Goal: Contribute content: Contribute content

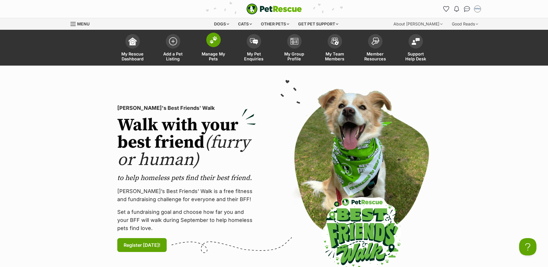
click at [212, 38] on img at bounding box center [214, 40] width 8 height 8
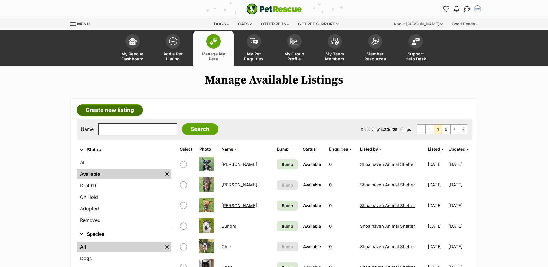
click at [110, 108] on link "Create new listing" at bounding box center [110, 110] width 66 height 12
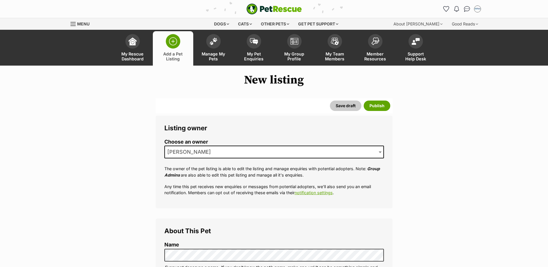
click at [241, 152] on span "[PERSON_NAME]" at bounding box center [274, 152] width 220 height 13
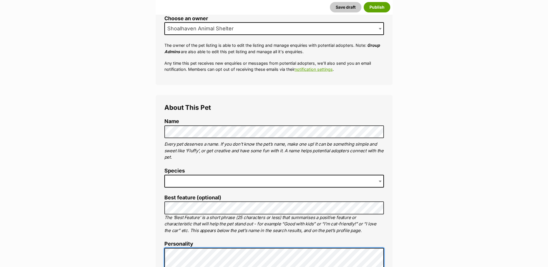
scroll to position [124, 0]
click at [207, 180] on span at bounding box center [274, 181] width 220 height 13
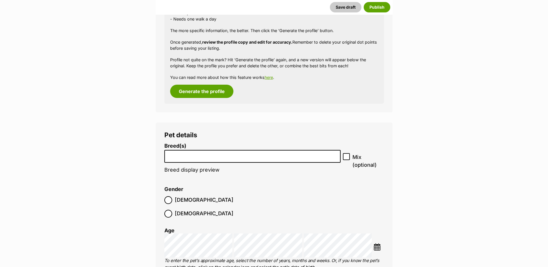
scroll to position [962, 0]
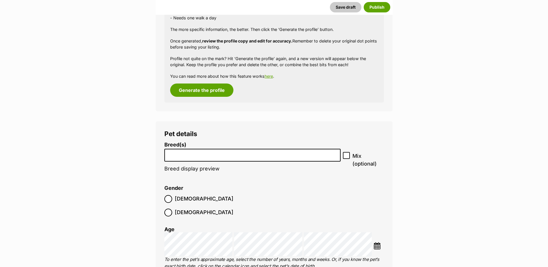
click at [228, 156] on input "search" at bounding box center [252, 154] width 173 height 6
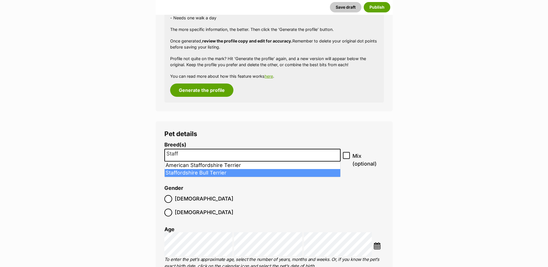
type input "Staff"
select select "198"
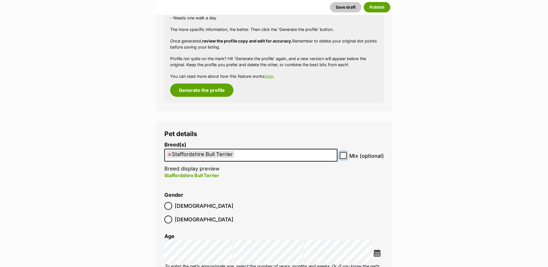
click at [347, 154] on input "Mix (optional)" at bounding box center [343, 155] width 7 height 7
checkbox input "true"
click at [244, 153] on ul "× Staffordshire Bull Terrier" at bounding box center [251, 155] width 172 height 12
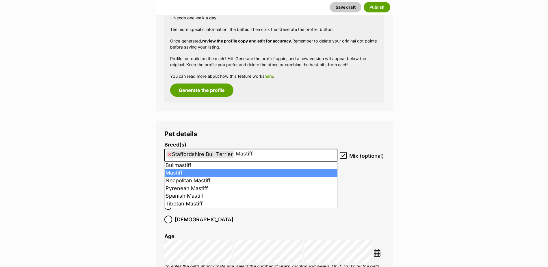
type input "Mastiff"
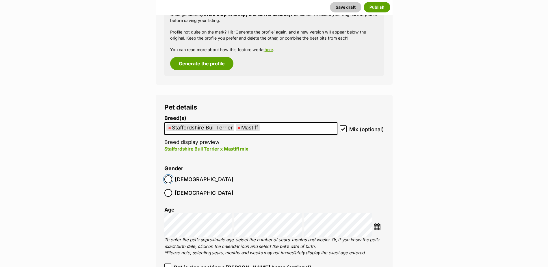
scroll to position [1020, 0]
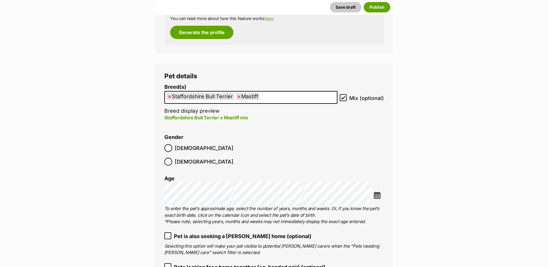
click at [376, 187] on div "Choose Date" at bounding box center [379, 193] width 10 height 13
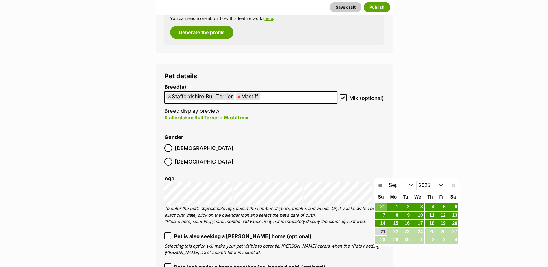
click at [376, 176] on div "Age" at bounding box center [274, 179] width 220 height 6
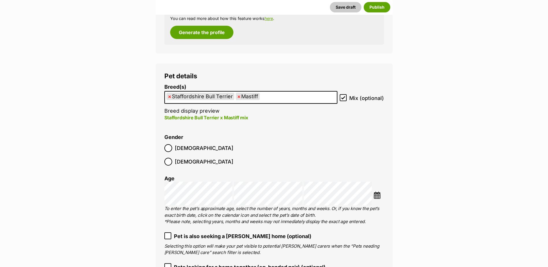
click at [380, 192] on img at bounding box center [377, 195] width 7 height 7
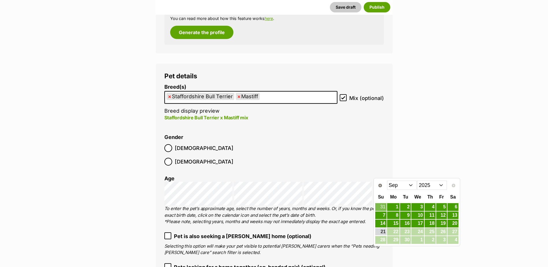
click at [434, 184] on select "2015 2016 2017 2018 2019 2020 2021 2022 2023 2024 2025" at bounding box center [432, 185] width 30 height 9
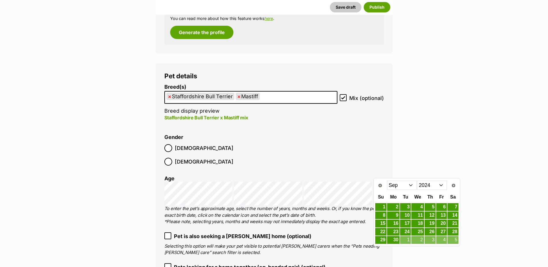
click at [400, 186] on select "Jan Feb Mar Apr May Jun Jul Aug Sep Oct Nov Dec" at bounding box center [402, 185] width 30 height 9
click at [457, 223] on link "16" at bounding box center [453, 223] width 11 height 7
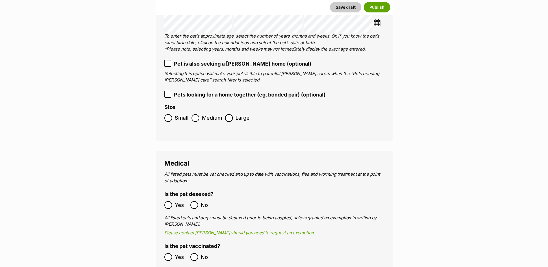
scroll to position [1193, 0]
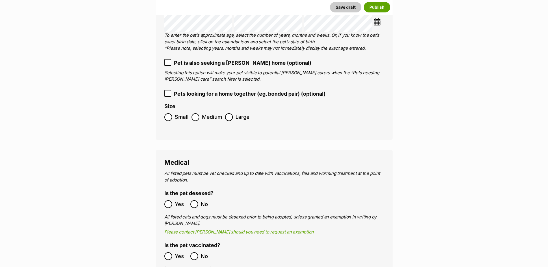
click at [171, 249] on ol "Yes No" at bounding box center [219, 256] width 110 height 14
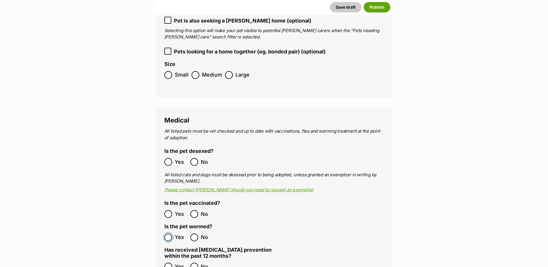
scroll to position [1280, 0]
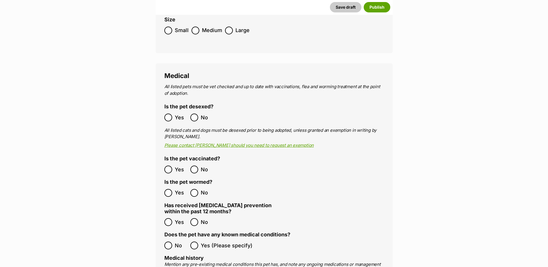
click at [175, 218] on span "Yes" at bounding box center [181, 222] width 13 height 8
click at [176, 242] on span "No" at bounding box center [181, 246] width 13 height 8
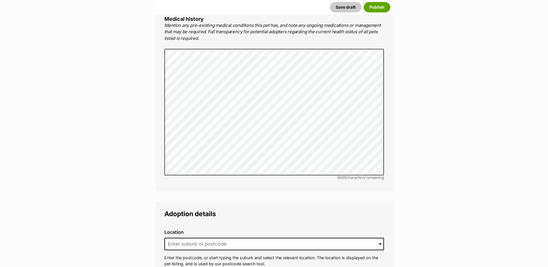
scroll to position [1569, 0]
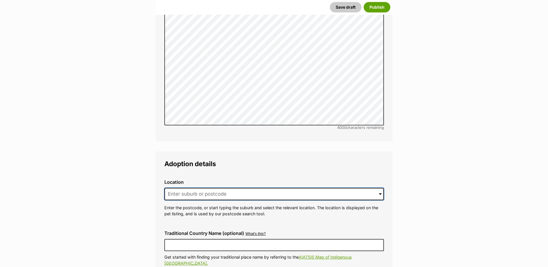
click at [191, 188] on input at bounding box center [274, 194] width 220 height 13
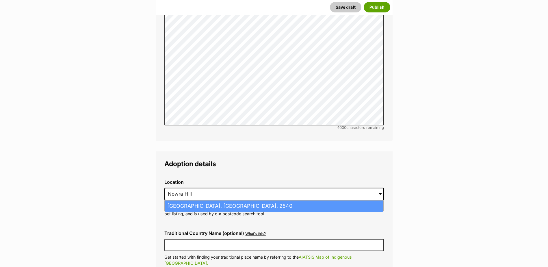
click at [190, 201] on li "Nowra Hill, New South Wales, 2540" at bounding box center [274, 206] width 219 height 11
type input "Nowra Hill, New South Wales, 2540"
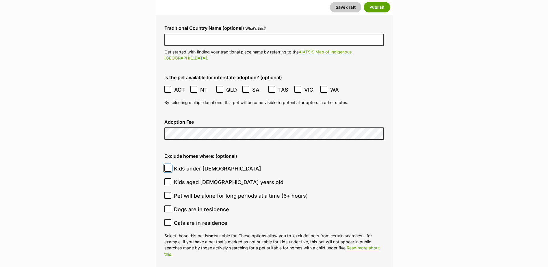
scroll to position [1775, 0]
click at [164, 164] on input "Kids under 5 years old" at bounding box center [167, 167] width 7 height 7
checkbox input "true"
click at [201, 178] on span "Kids aged 6-12 years old" at bounding box center [229, 182] width 110 height 8
click at [171, 178] on input "Kids aged 6-12 years old" at bounding box center [167, 181] width 7 height 7
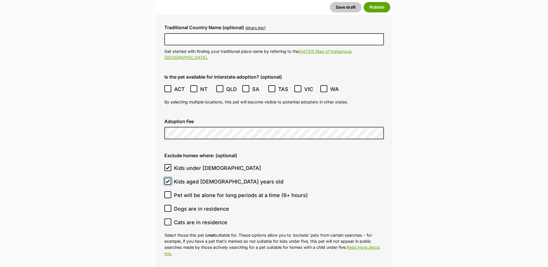
click at [164, 178] on input "Kids aged 6-12 years old" at bounding box center [167, 181] width 7 height 7
checkbox input "true"
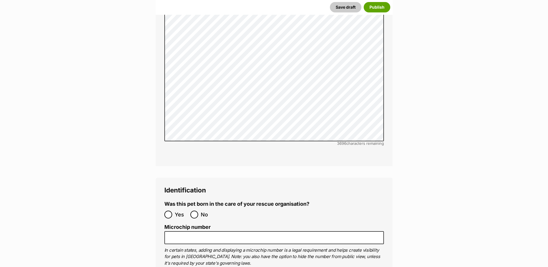
scroll to position [2093, 0]
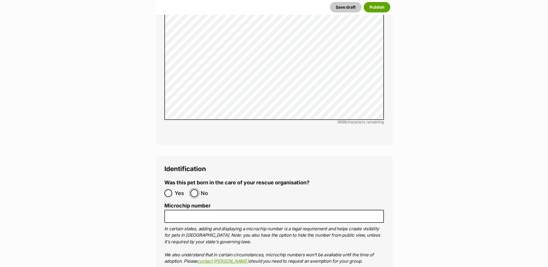
click at [194, 189] on input "No" at bounding box center [194, 193] width 8 height 8
radio input "true"
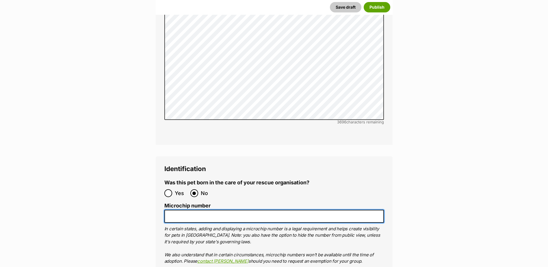
drag, startPoint x: 198, startPoint y: 196, endPoint x: 208, endPoint y: 121, distance: 76.1
click at [196, 210] on input "Microchip number" at bounding box center [274, 216] width 220 height 13
paste input "900164002269318"
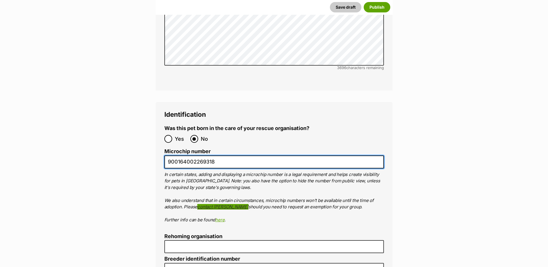
scroll to position [2208, 0]
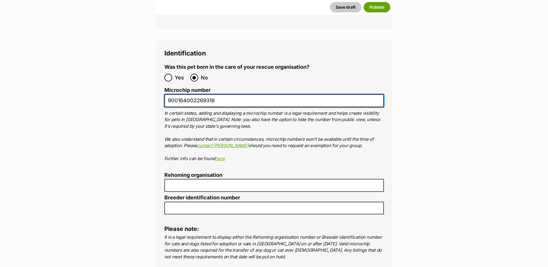
type input "900164002269318"
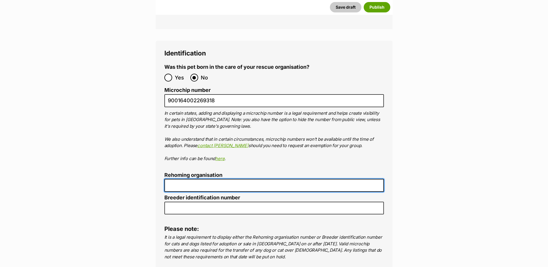
click at [209, 179] on input "Rehoming organisation" at bounding box center [274, 185] width 220 height 13
type input "R251000194"
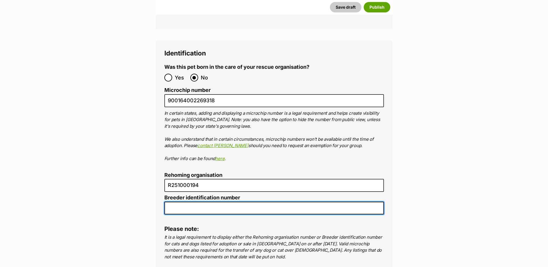
scroll to position [2324, 0]
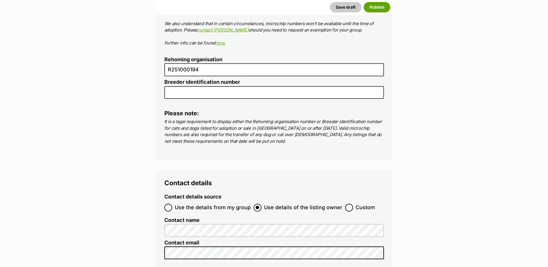
click at [193, 201] on ol "Use the details from my group Use details of the listing owner Custom" at bounding box center [274, 208] width 220 height 14
click at [193, 204] on span "Use the details from my group" at bounding box center [213, 208] width 76 height 8
click at [172, 204] on input "Use the details from my group" at bounding box center [168, 208] width 8 height 8
radio input "true"
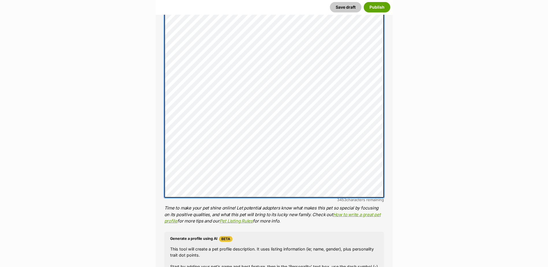
scroll to position [717, 0]
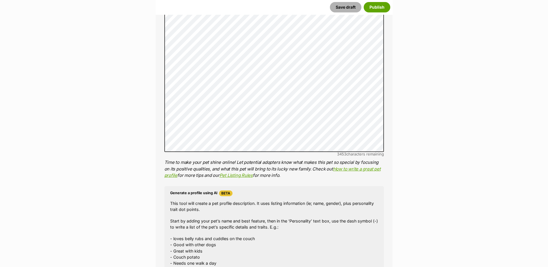
click at [342, 3] on button "Save draft" at bounding box center [346, 7] width 32 height 10
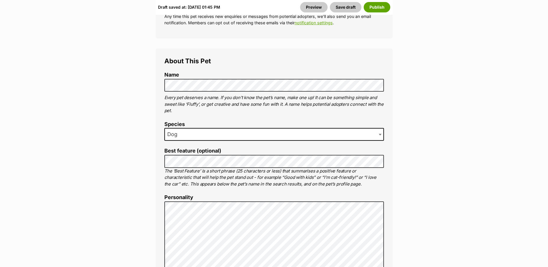
scroll to position [347, 0]
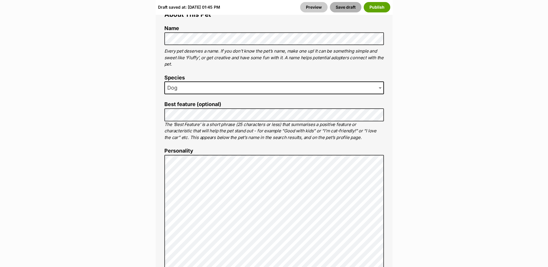
click at [346, 5] on button "Save draft" at bounding box center [346, 7] width 32 height 10
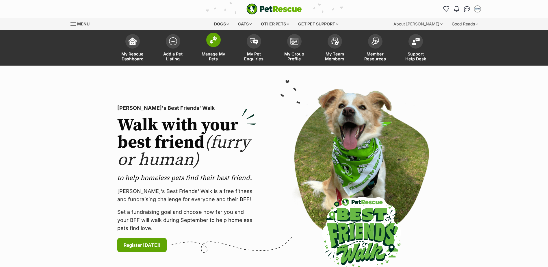
click at [206, 40] on link "Manage My Pets" at bounding box center [213, 48] width 40 height 34
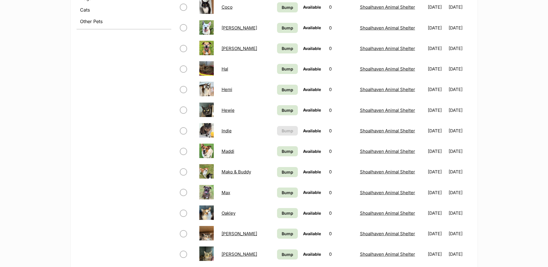
scroll to position [376, 0]
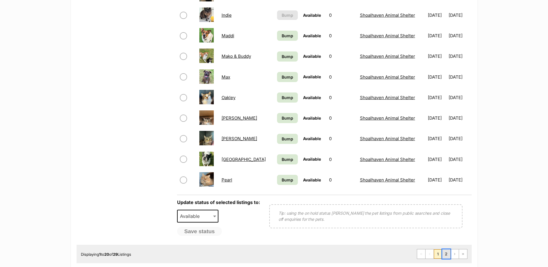
click at [444, 254] on link "2" at bounding box center [447, 253] width 8 height 9
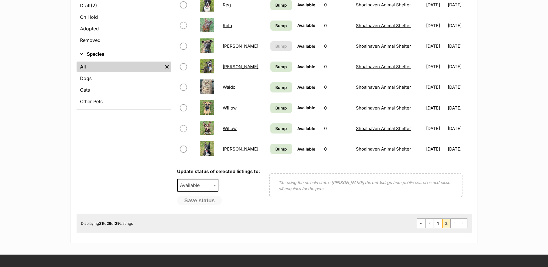
scroll to position [145, 0]
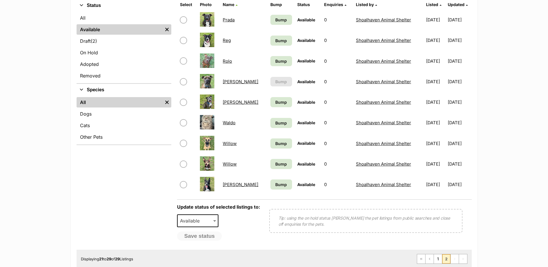
click at [232, 141] on link "Willow" at bounding box center [230, 143] width 14 height 5
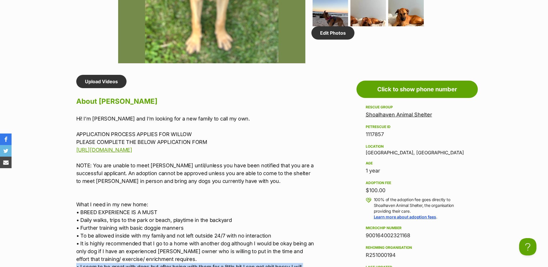
scroll to position [493, 0]
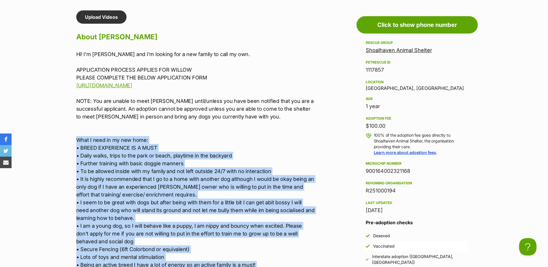
drag, startPoint x: 242, startPoint y: 180, endPoint x: 46, endPoint y: 140, distance: 200.2
click at [46, 140] on section "Shoalhaven Animal Shelter A member of PetRescue since [DATE] 🎉 TOTAL PETS LISTE…" at bounding box center [274, 134] width 548 height 1122
copy div "Lore I dolo si am con adip: • ELITS DOEIUSMODT IN U LABO • Etdol magna, aliqu e…"
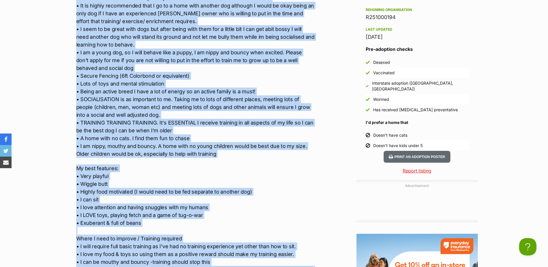
scroll to position [0, 0]
click at [215, 158] on div "Hi! I’m [PERSON_NAME] and I’m looking for a new family to call my own. APPLICAT…" at bounding box center [195, 87] width 239 height 420
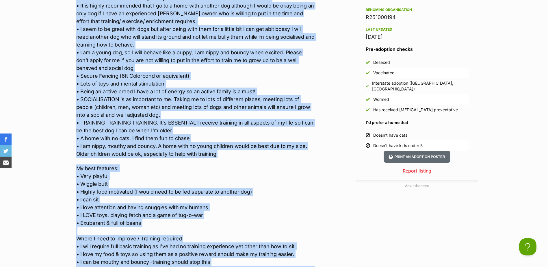
click at [219, 156] on p "Hi! I’m [PERSON_NAME] and I’m looking for a new family to call my own. APPLICAT…" at bounding box center [195, 17] width 239 height 281
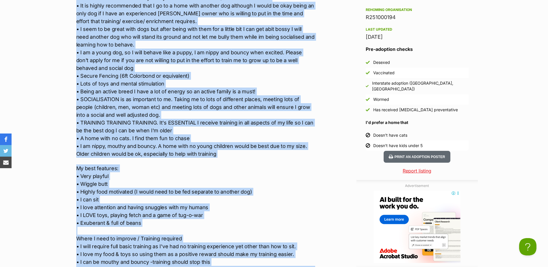
click at [222, 153] on p "Hi! I’m [PERSON_NAME] and I’m looking for a new family to call my own. APPLICAT…" at bounding box center [195, 17] width 239 height 281
click at [116, 92] on p "Hi! I’m [PERSON_NAME] and I’m looking for a new family to call my own. APPLICAT…" at bounding box center [195, 17] width 239 height 281
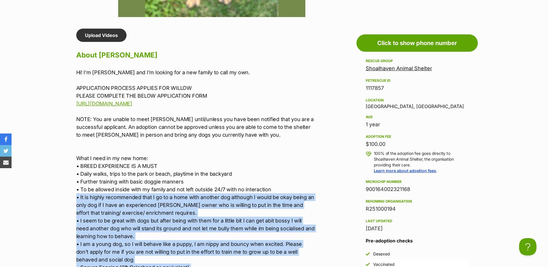
scroll to position [490, 0]
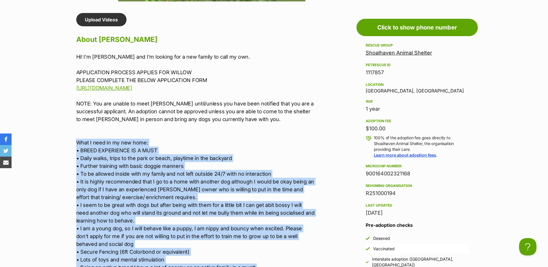
drag, startPoint x: 214, startPoint y: 154, endPoint x: 65, endPoint y: 140, distance: 150.1
copy p "Lore I dolo si am con adip: • ELITS DOEIUSMODT IN U LABO • Etdol magna, aliqu e…"
click at [132, 87] on link "[URL][DOMAIN_NAME]" at bounding box center [104, 88] width 56 height 6
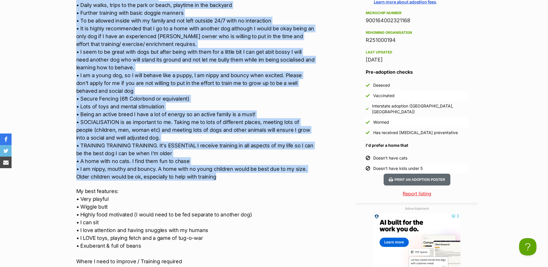
scroll to position [693, 0]
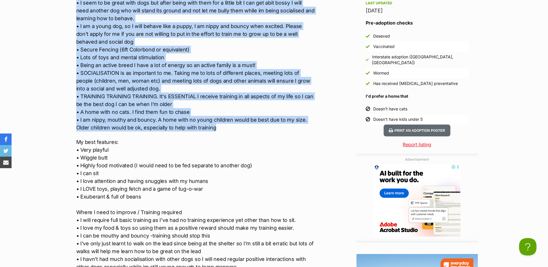
copy p "Lore I dolo si am con adip: • ELITS DOEIUSMODT IN U LABO • Etdol magna, aliqu e…"
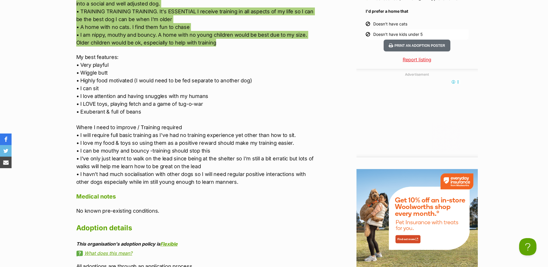
scroll to position [780, 0]
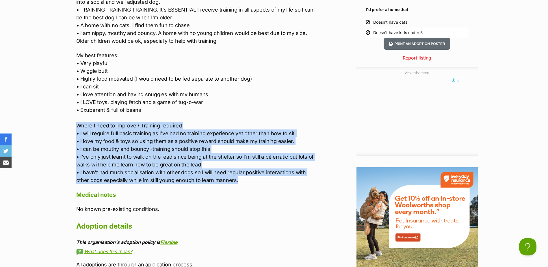
drag, startPoint x: 238, startPoint y: 182, endPoint x: 49, endPoint y: 129, distance: 197.0
copy p "Where I need to improve / Training required • I will require full basic trainin…"
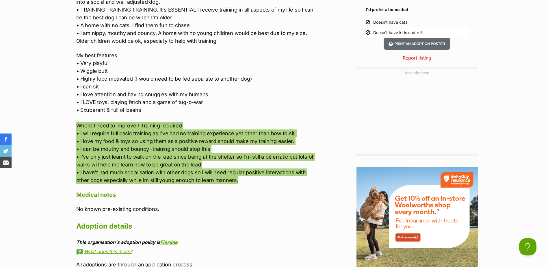
scroll to position [0, 0]
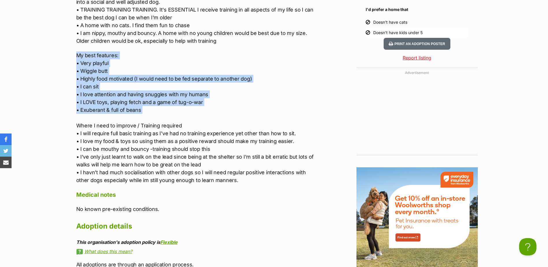
drag, startPoint x: 151, startPoint y: 113, endPoint x: 54, endPoint y: 54, distance: 113.6
copy p "My best features: • Very playful • Wiggle butt • Highly food motivated (I would…"
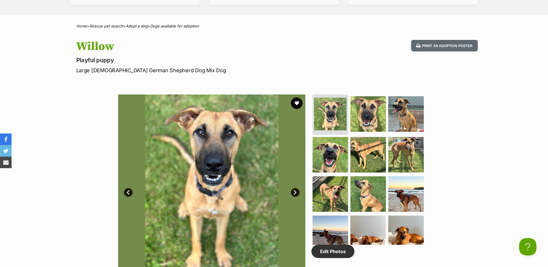
scroll to position [288, 0]
